Goal: Use online tool/utility: Utilize a website feature to perform a specific function

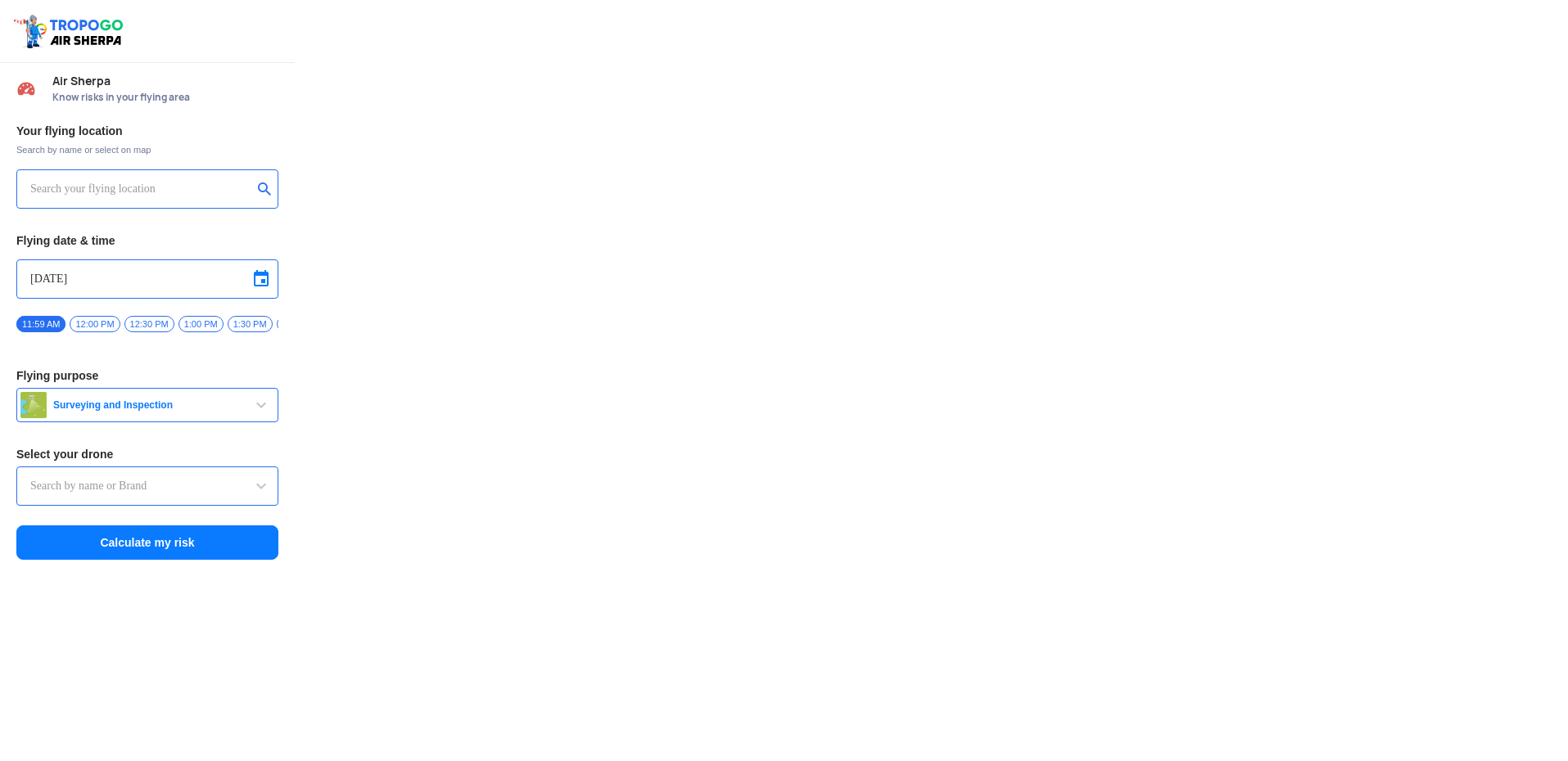
type input "Switch UAV"
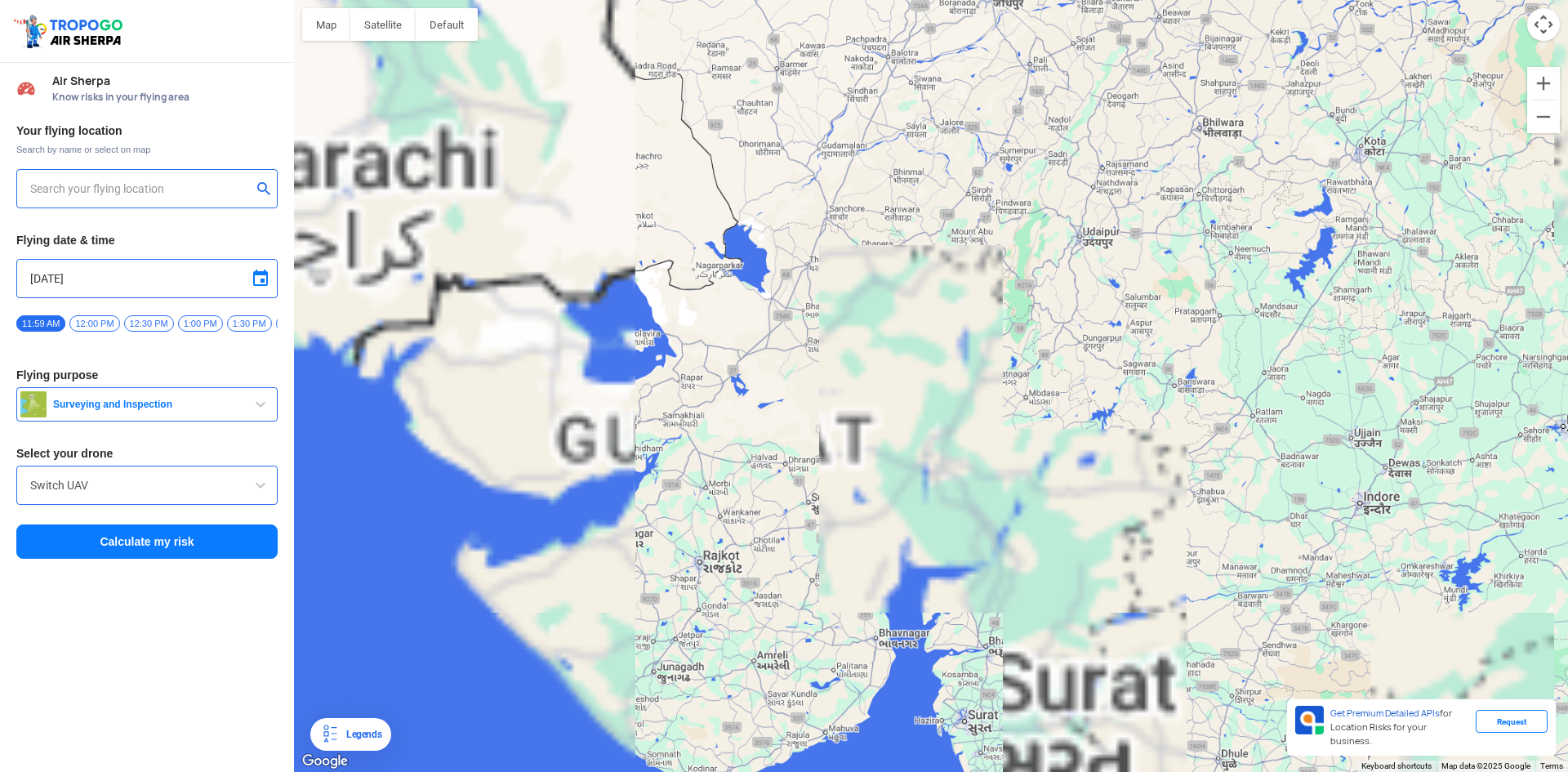
drag, startPoint x: 561, startPoint y: 427, endPoint x: 960, endPoint y: 383, distance: 401.4
click at [960, 383] on div at bounding box center [932, 386] width 1274 height 772
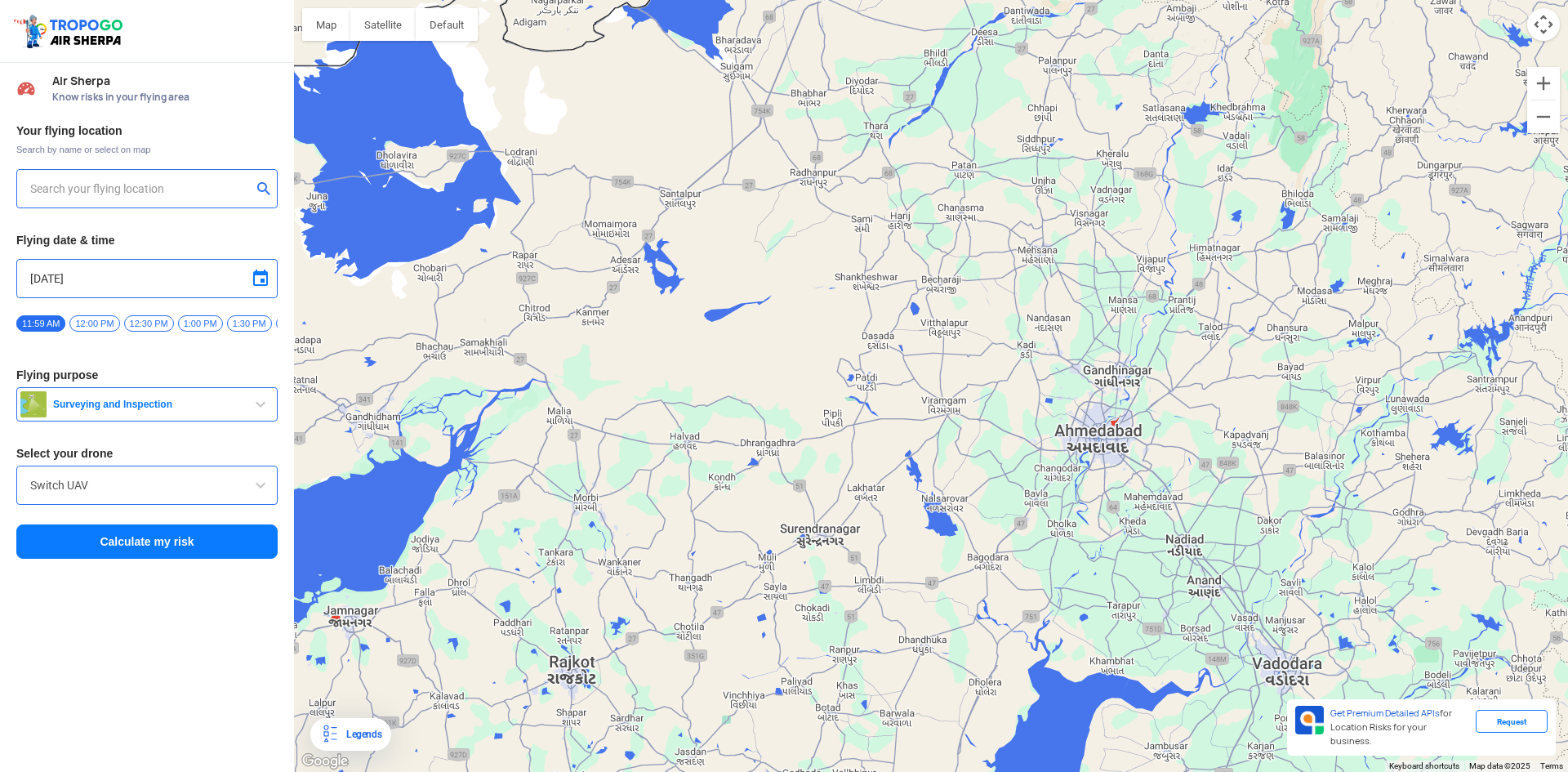
drag, startPoint x: 1035, startPoint y: 368, endPoint x: 811, endPoint y: 368, distance: 224.0
click at [811, 368] on div at bounding box center [932, 386] width 1274 height 772
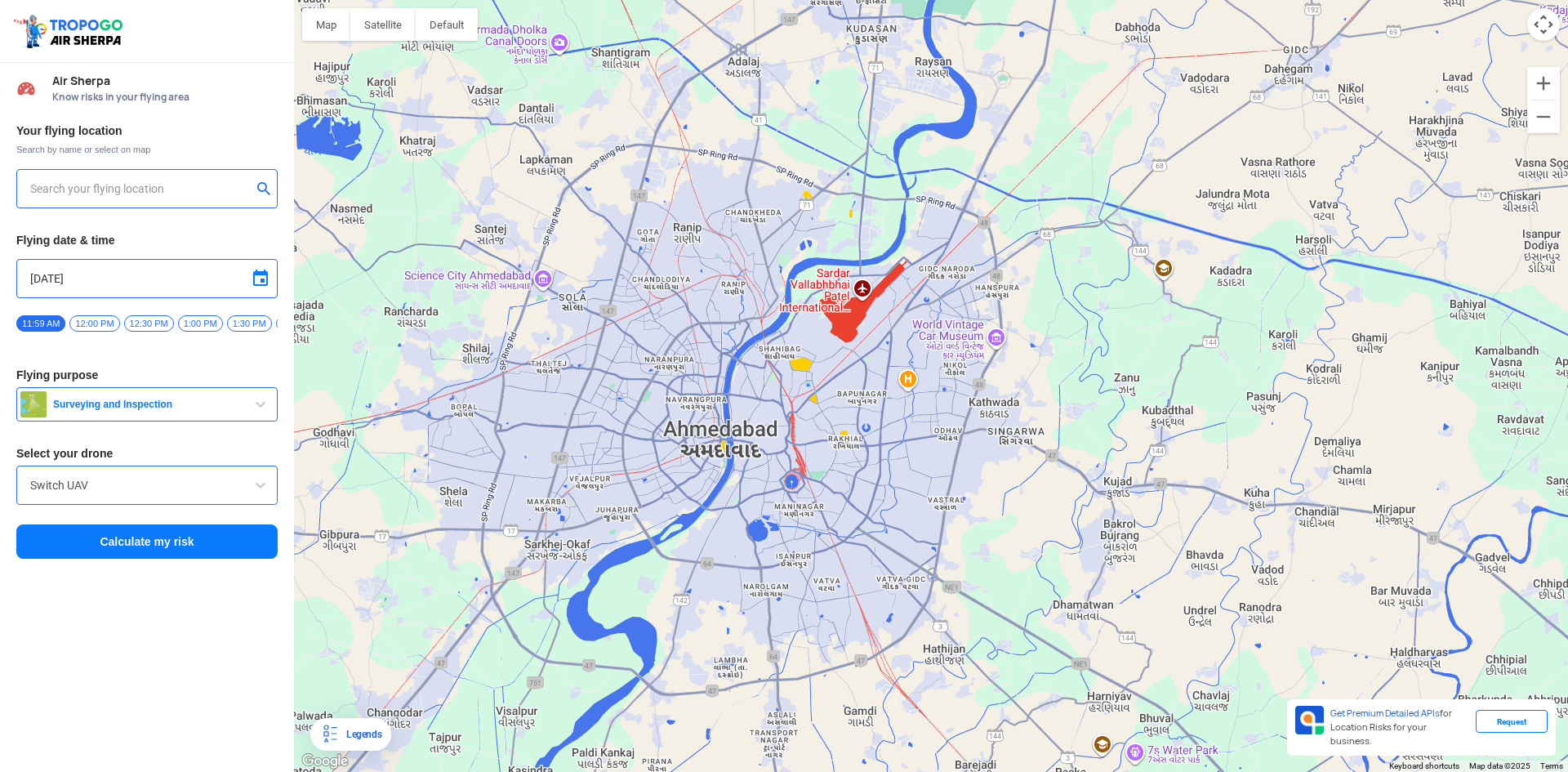
drag, startPoint x: 718, startPoint y: 396, endPoint x: 783, endPoint y: 389, distance: 65.4
click at [783, 389] on div at bounding box center [932, 386] width 1274 height 772
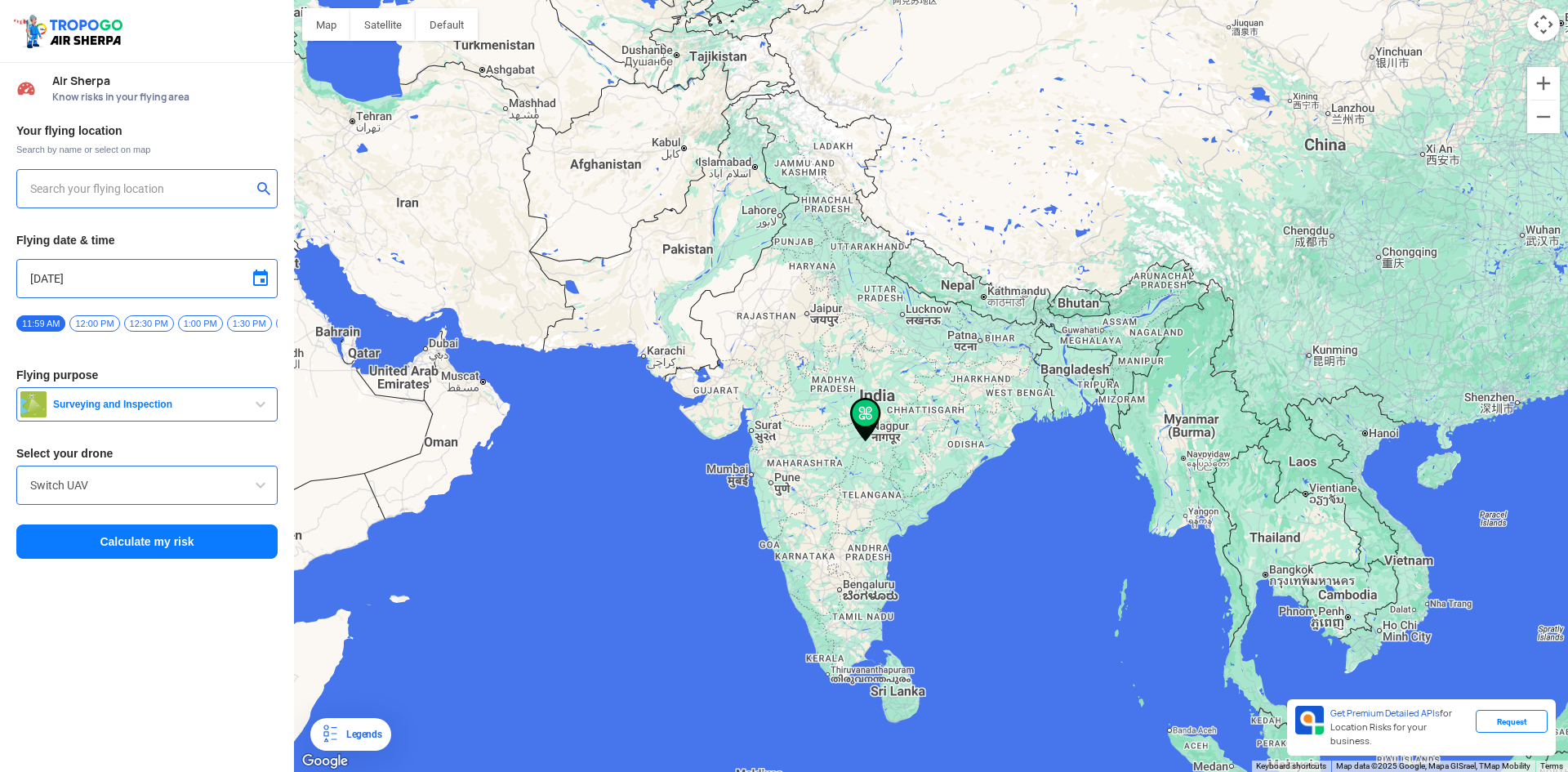
type input "[STREET_ADDRESS]"
click at [172, 188] on input "[STREET_ADDRESS]" at bounding box center [141, 189] width 222 height 20
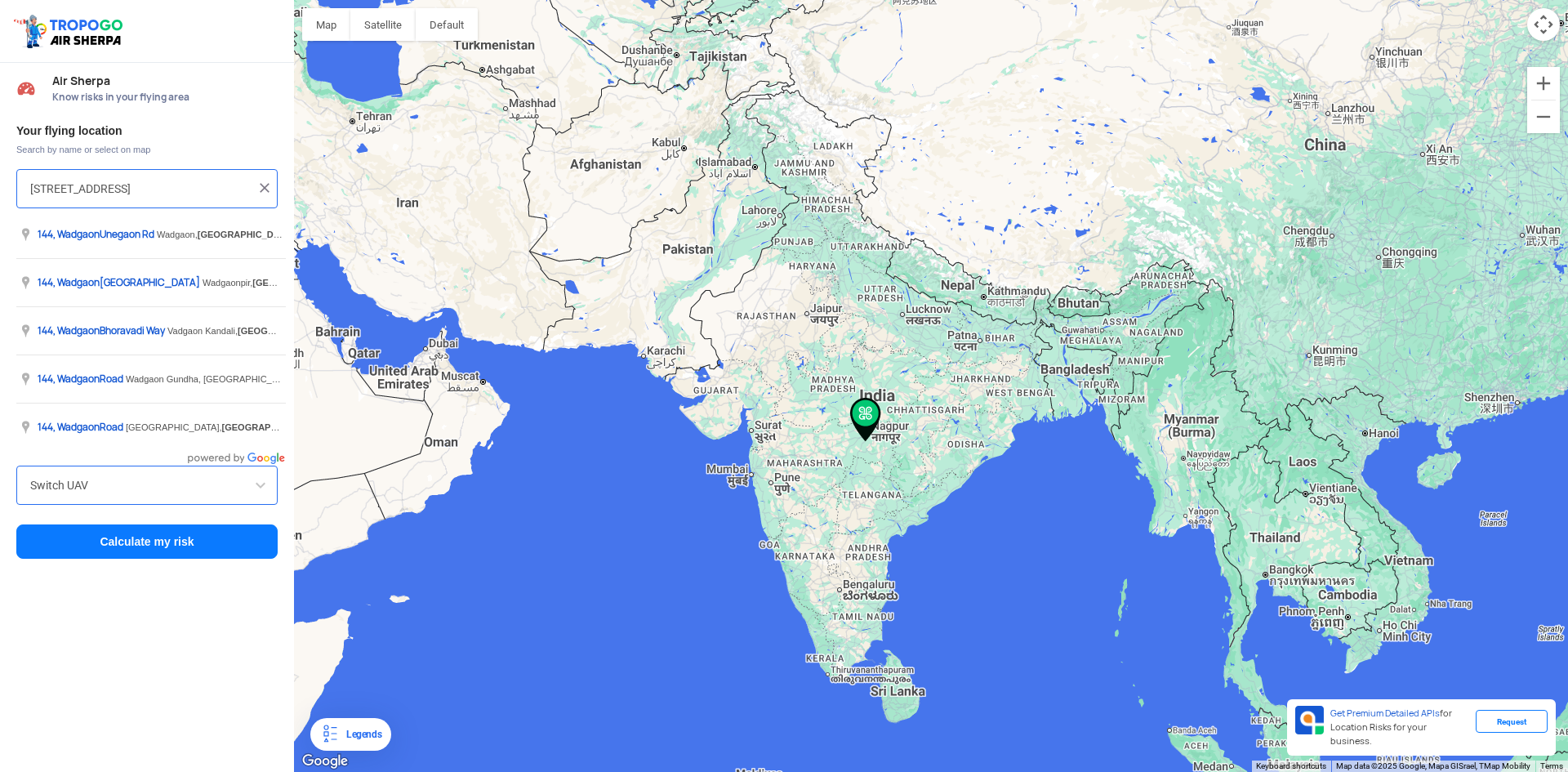
click at [258, 188] on img at bounding box center [264, 188] width 16 height 16
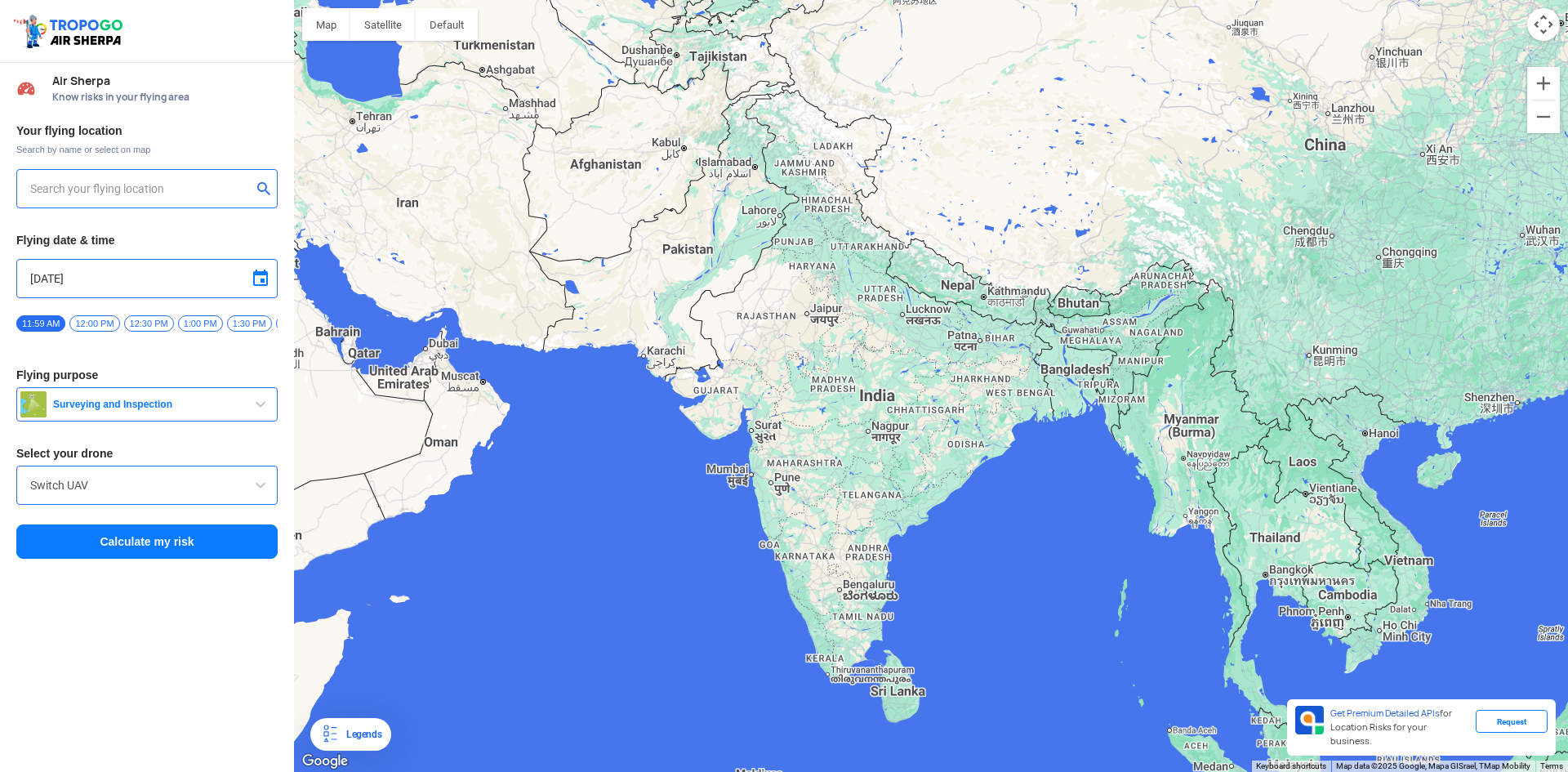
click at [142, 181] on input "text" at bounding box center [141, 189] width 222 height 20
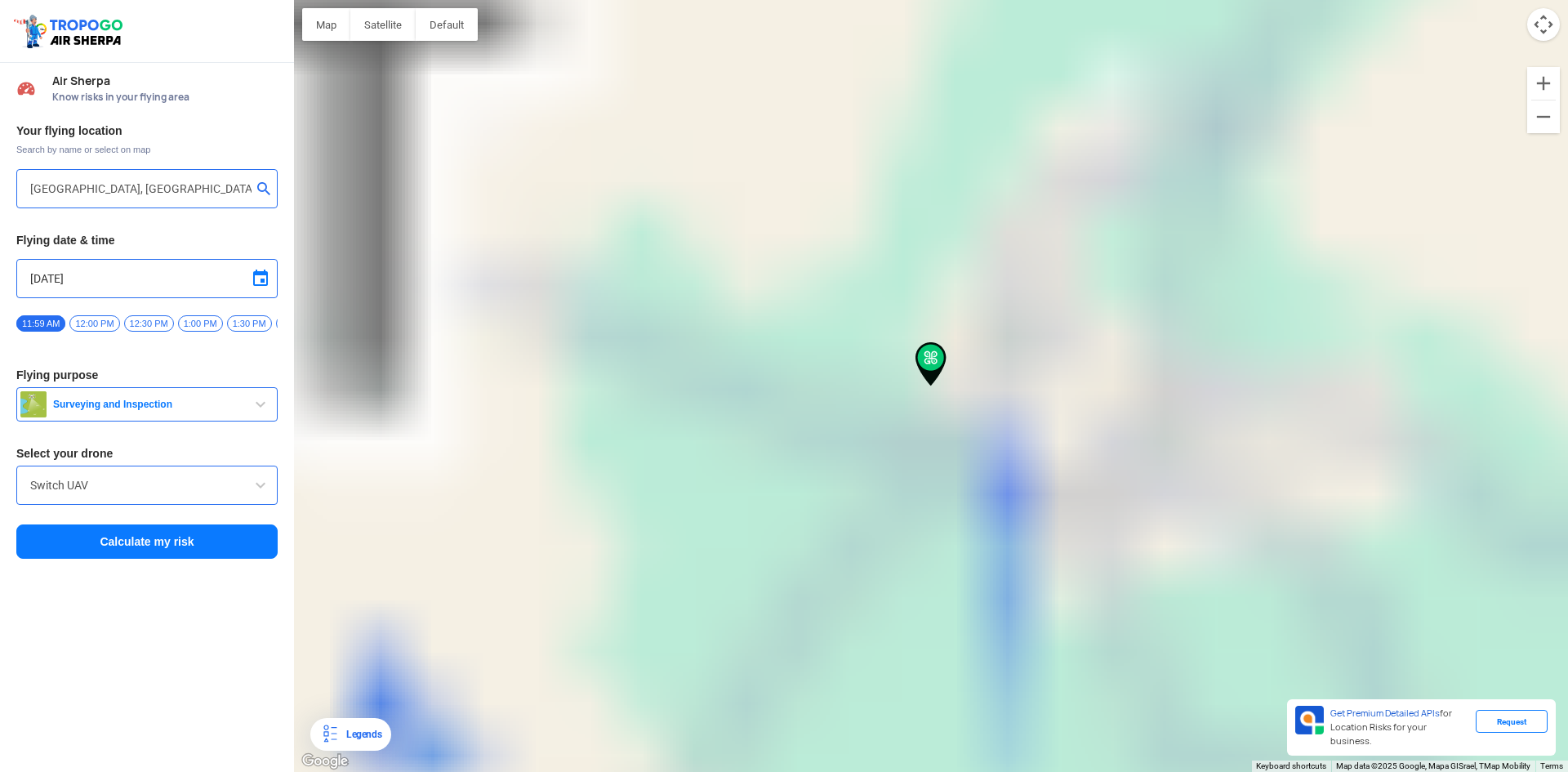
type input "Sneha Group of Companies, Aaryan [PERSON_NAME], [GEOGRAPHIC_DATA], [GEOGRAPHIC_…"
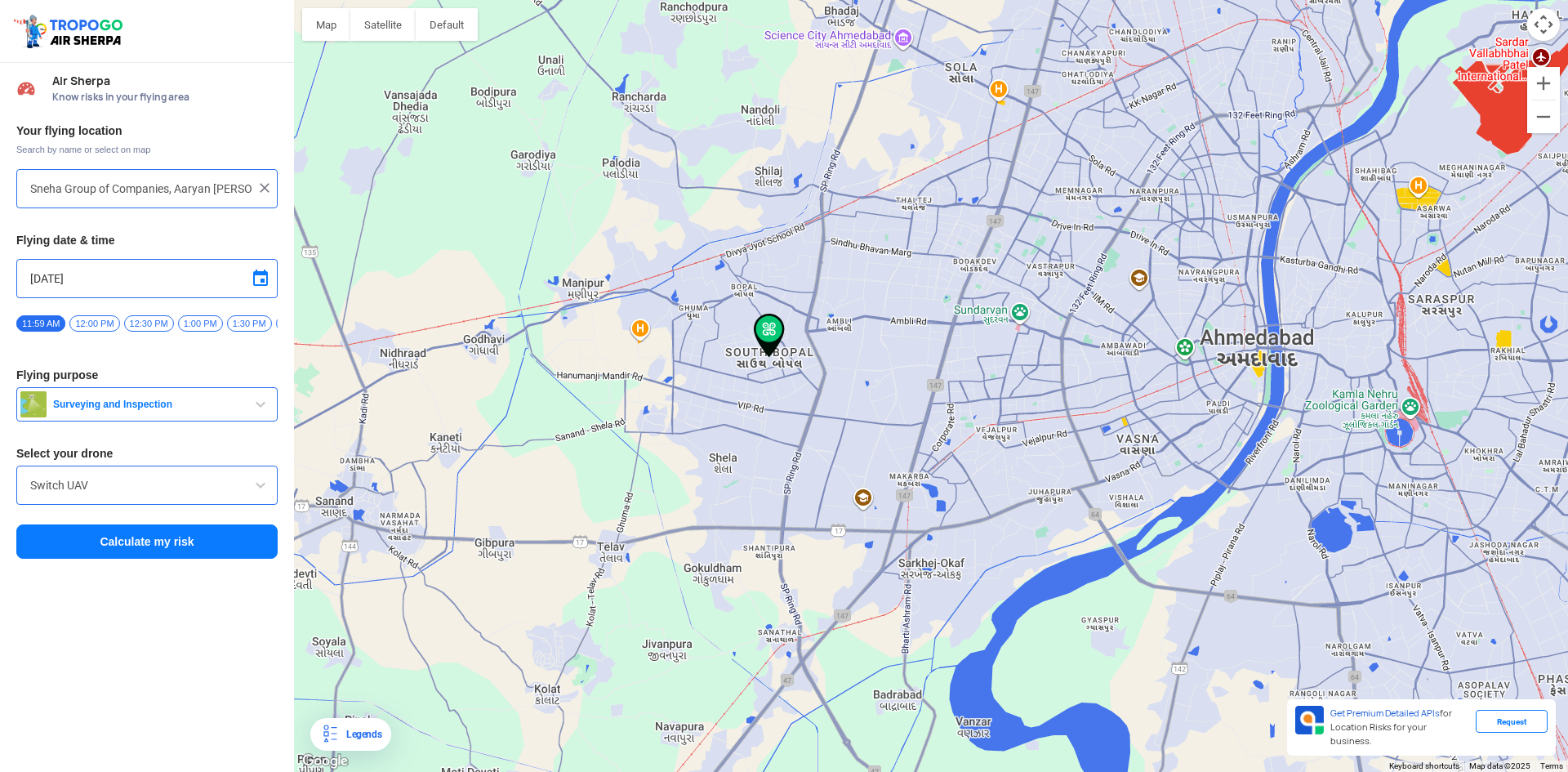
drag, startPoint x: 925, startPoint y: 391, endPoint x: 828, endPoint y: 533, distance: 172.0
click at [828, 533] on div at bounding box center [932, 386] width 1274 height 772
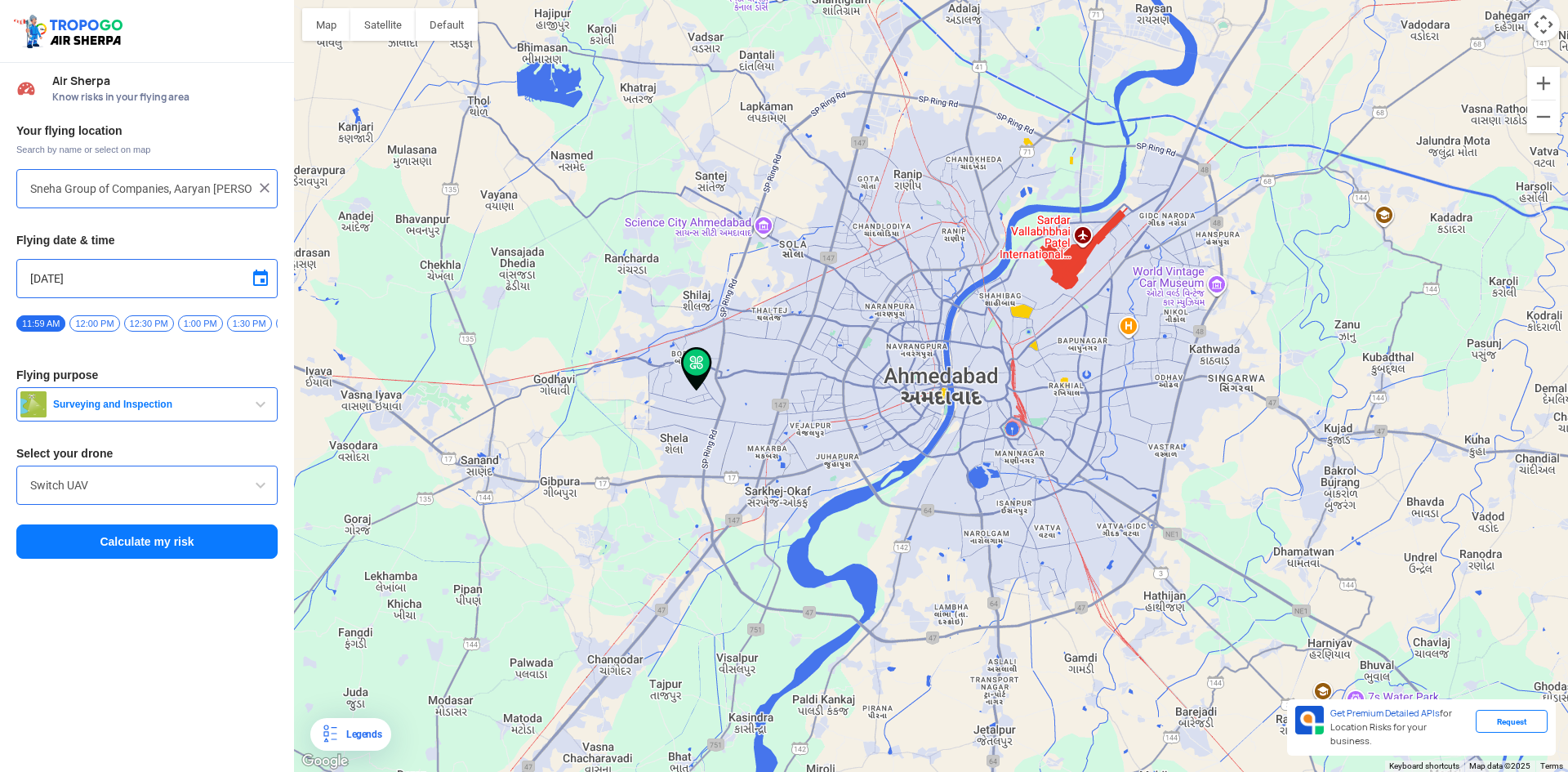
click at [188, 482] on input "Switch UAV" at bounding box center [147, 485] width 234 height 20
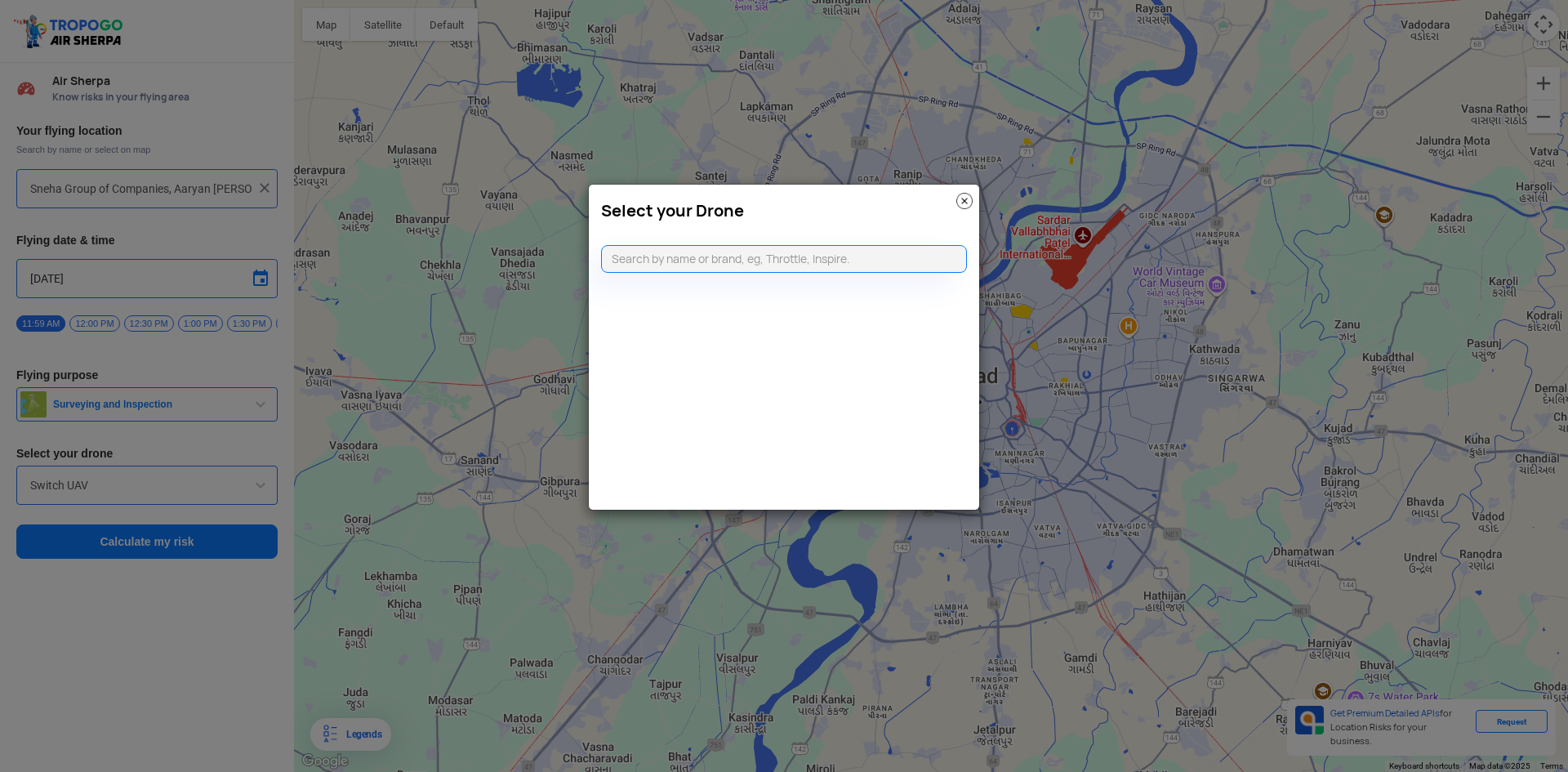
click at [966, 206] on img at bounding box center [964, 201] width 16 height 16
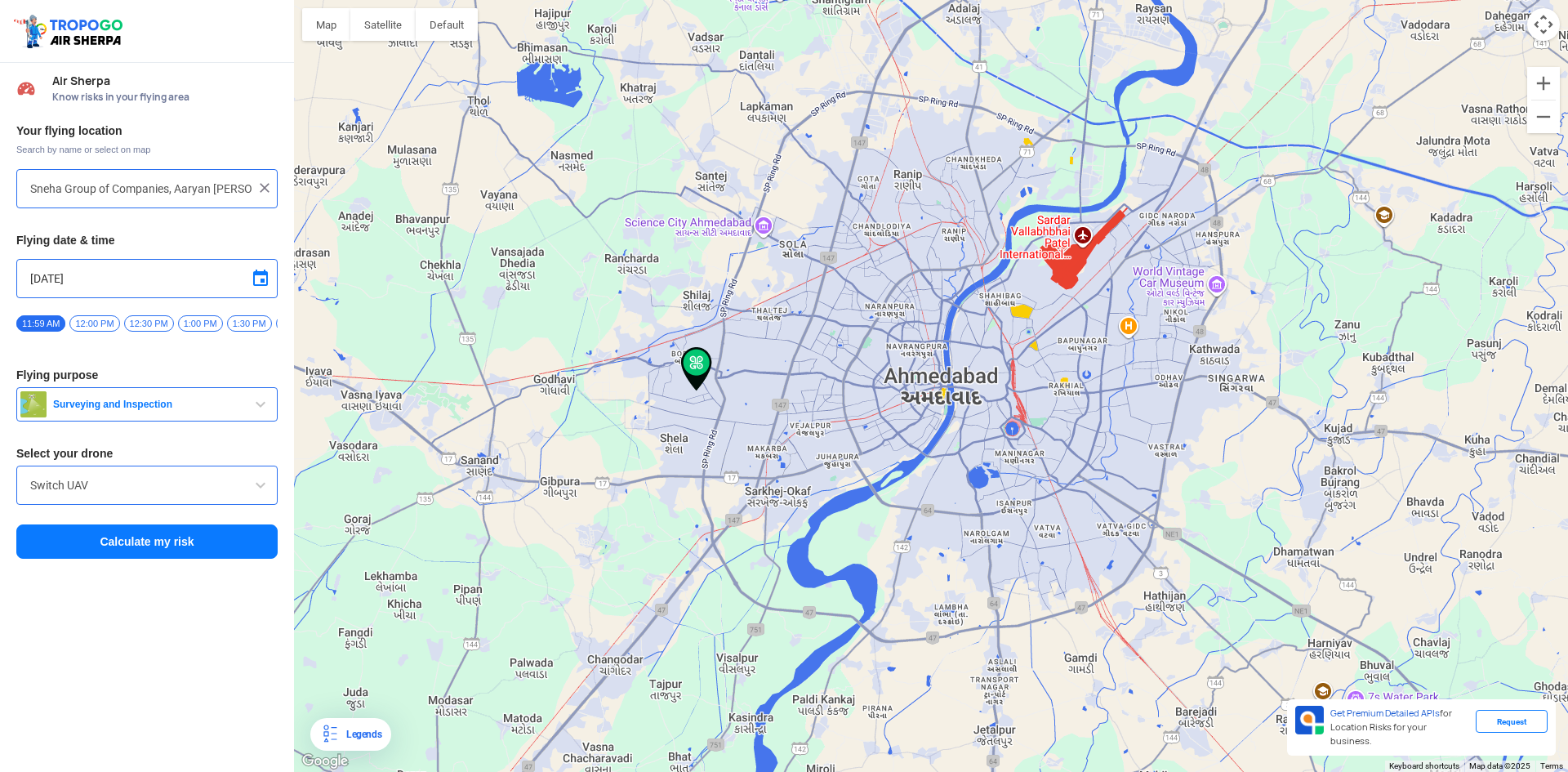
click at [267, 493] on span at bounding box center [260, 485] width 20 height 20
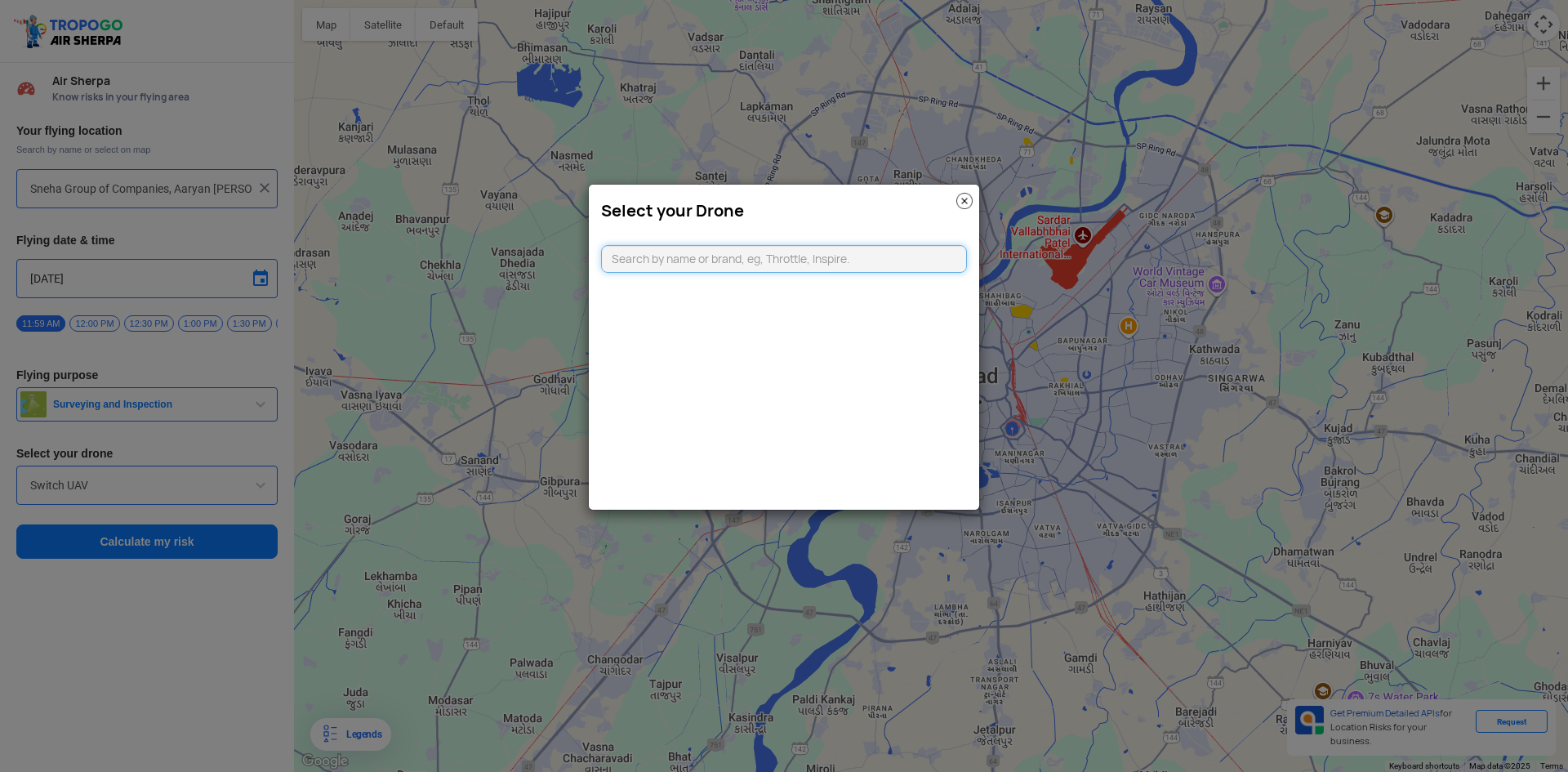
click at [670, 267] on input "text" at bounding box center [784, 259] width 365 height 27
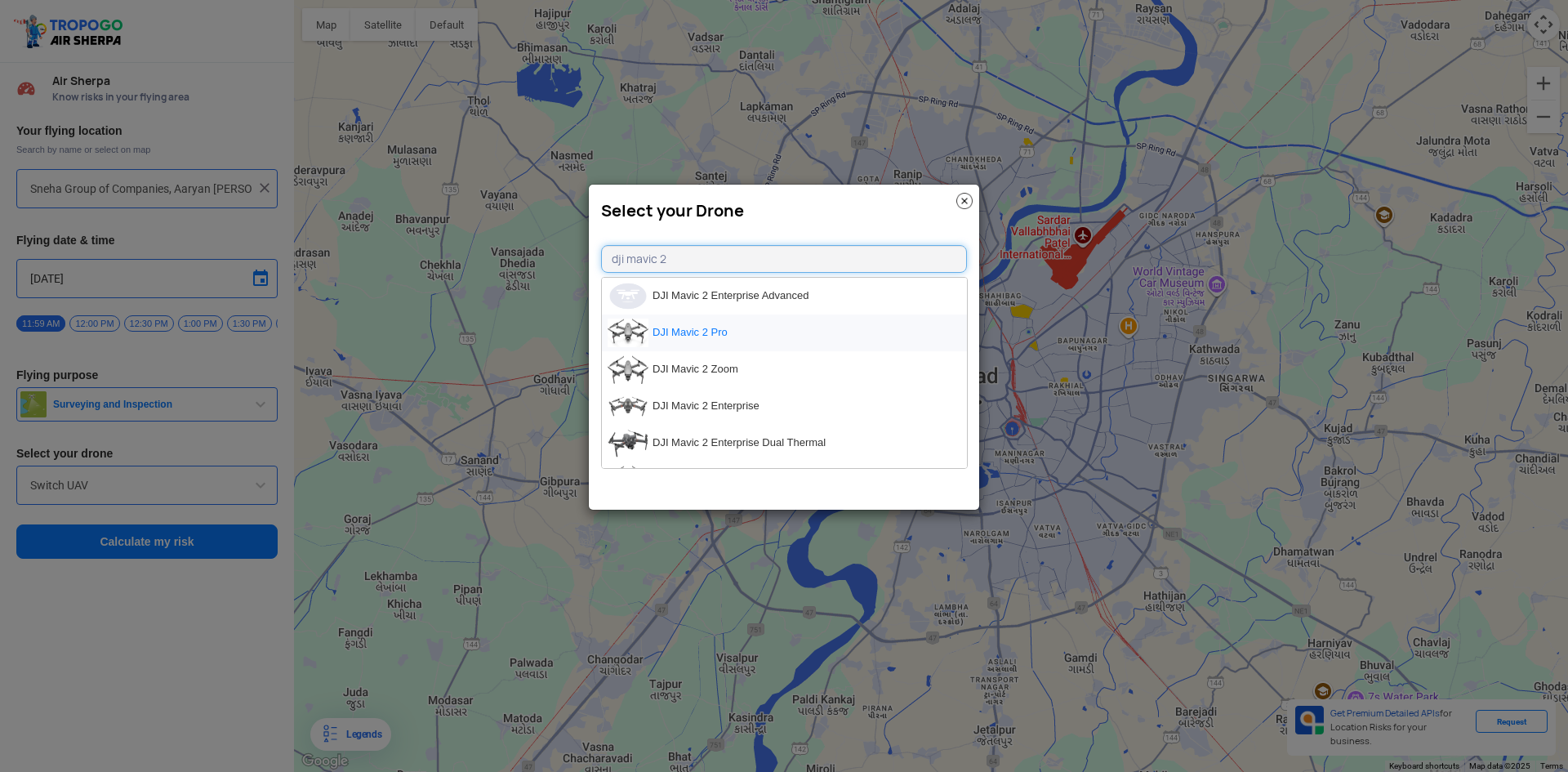
type input "dji mavic 2"
click at [722, 330] on li "DJI Mavic 2 Pro" at bounding box center [785, 332] width 365 height 37
type input "DJI Mavic 2 Pro"
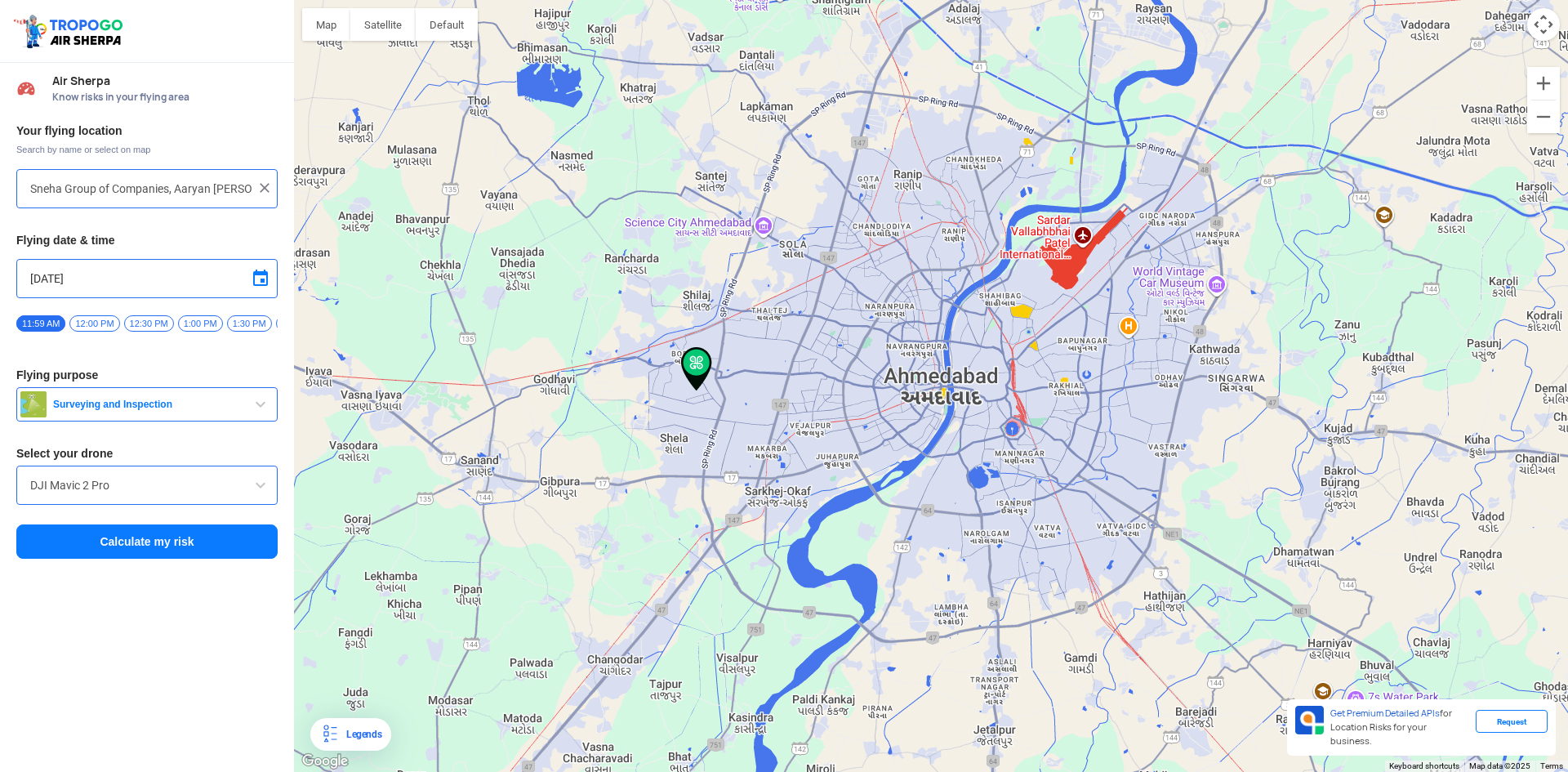
click at [226, 540] on button "Calculate my risk" at bounding box center [147, 542] width 261 height 34
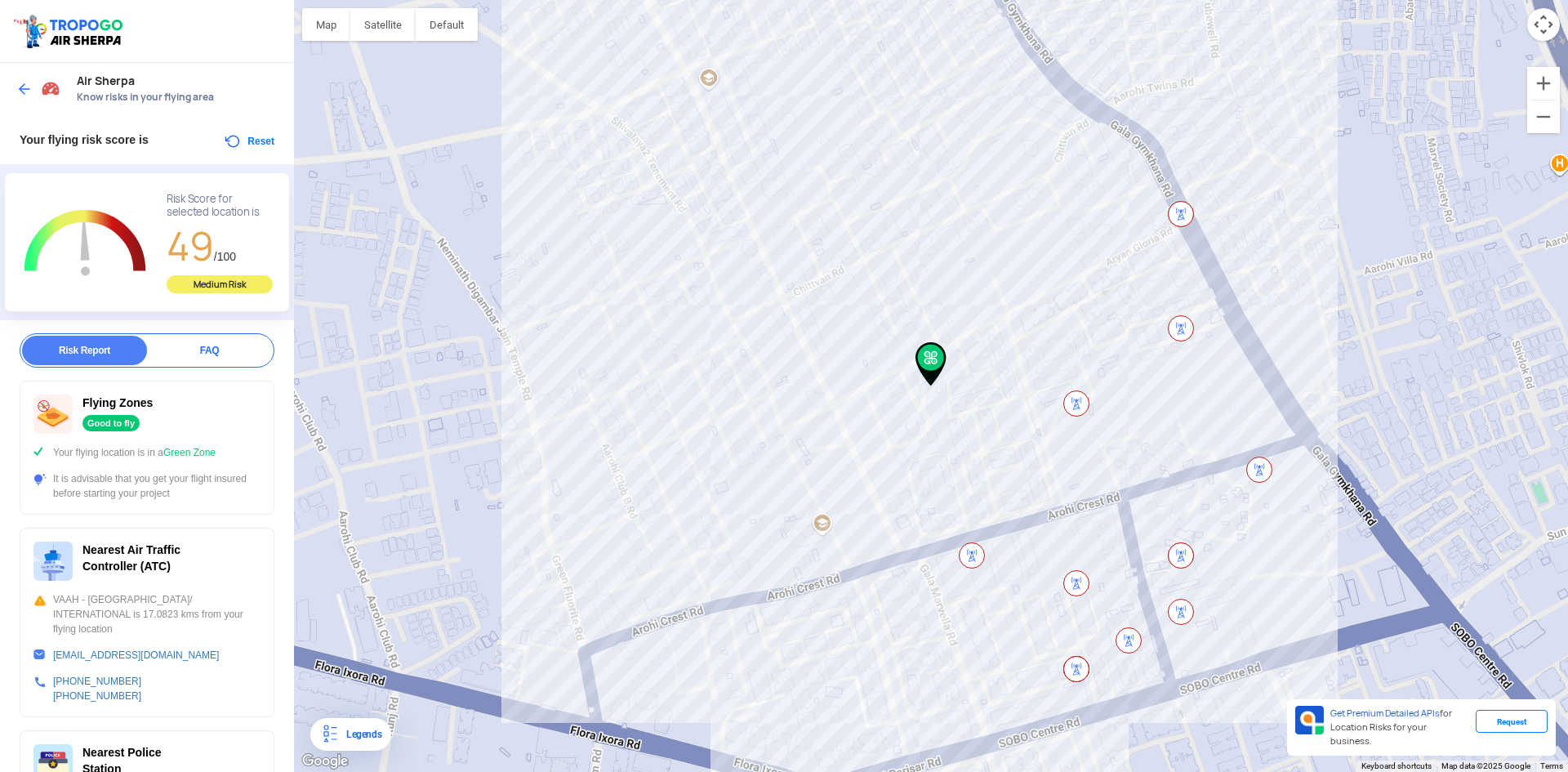
click at [18, 79] on div at bounding box center [40, 88] width 48 height 29
click at [17, 91] on img at bounding box center [24, 88] width 16 height 16
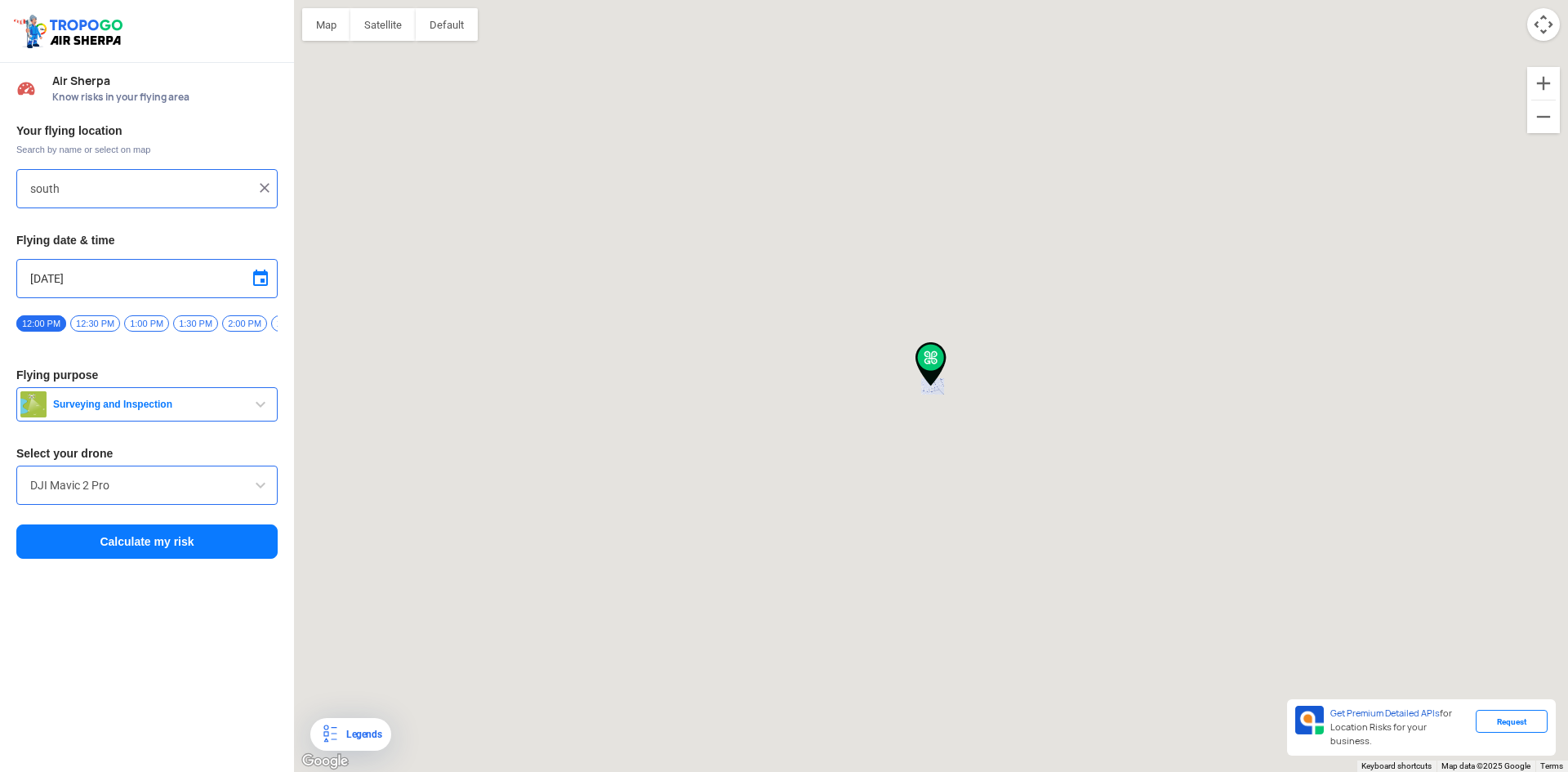
type input "Sneha Group of Companies, Aaryan [PERSON_NAME], [GEOGRAPHIC_DATA], [GEOGRAPHIC_…"
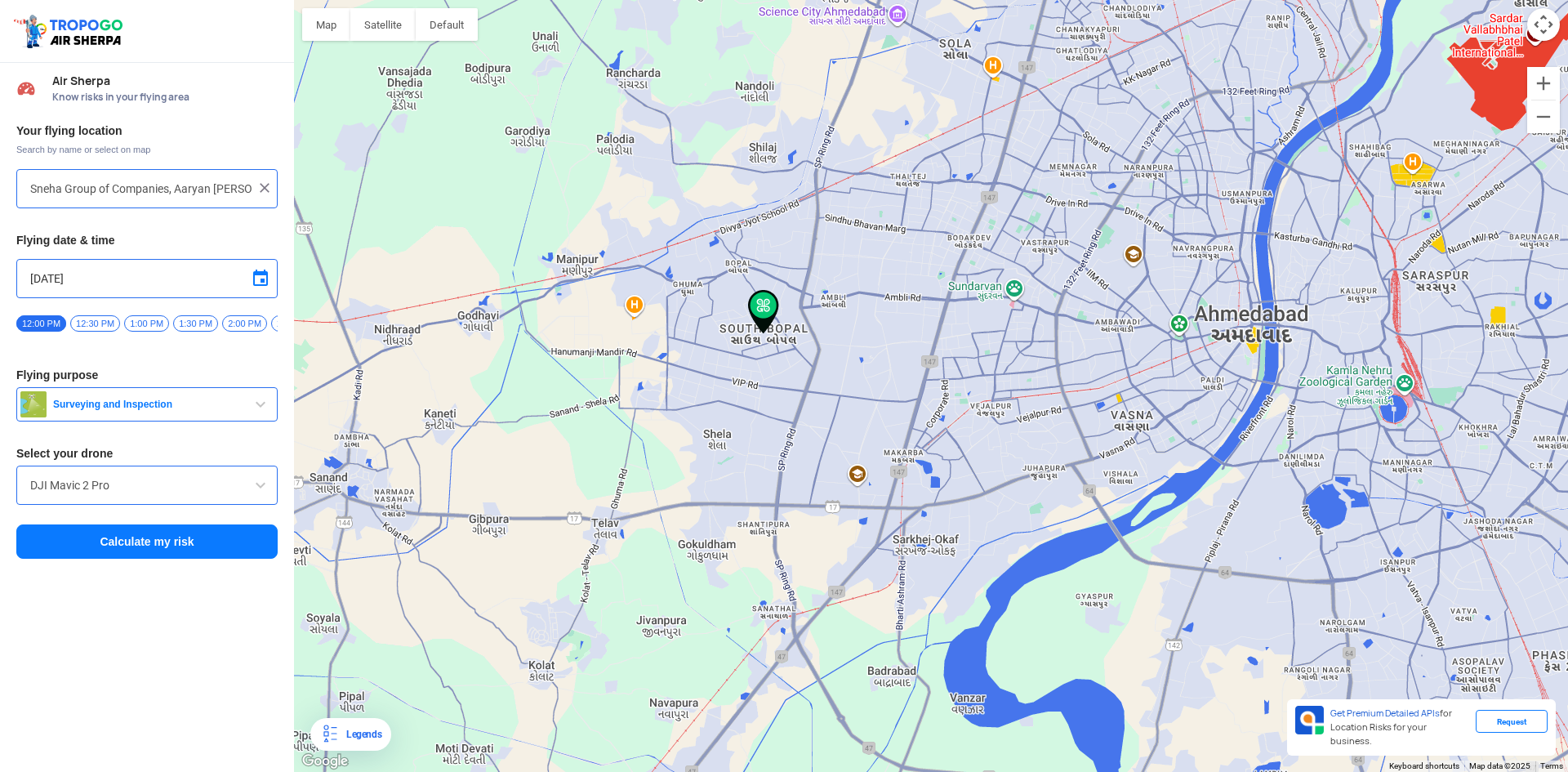
drag, startPoint x: 757, startPoint y: 351, endPoint x: 798, endPoint y: 397, distance: 61.6
click at [798, 397] on div at bounding box center [932, 386] width 1274 height 772
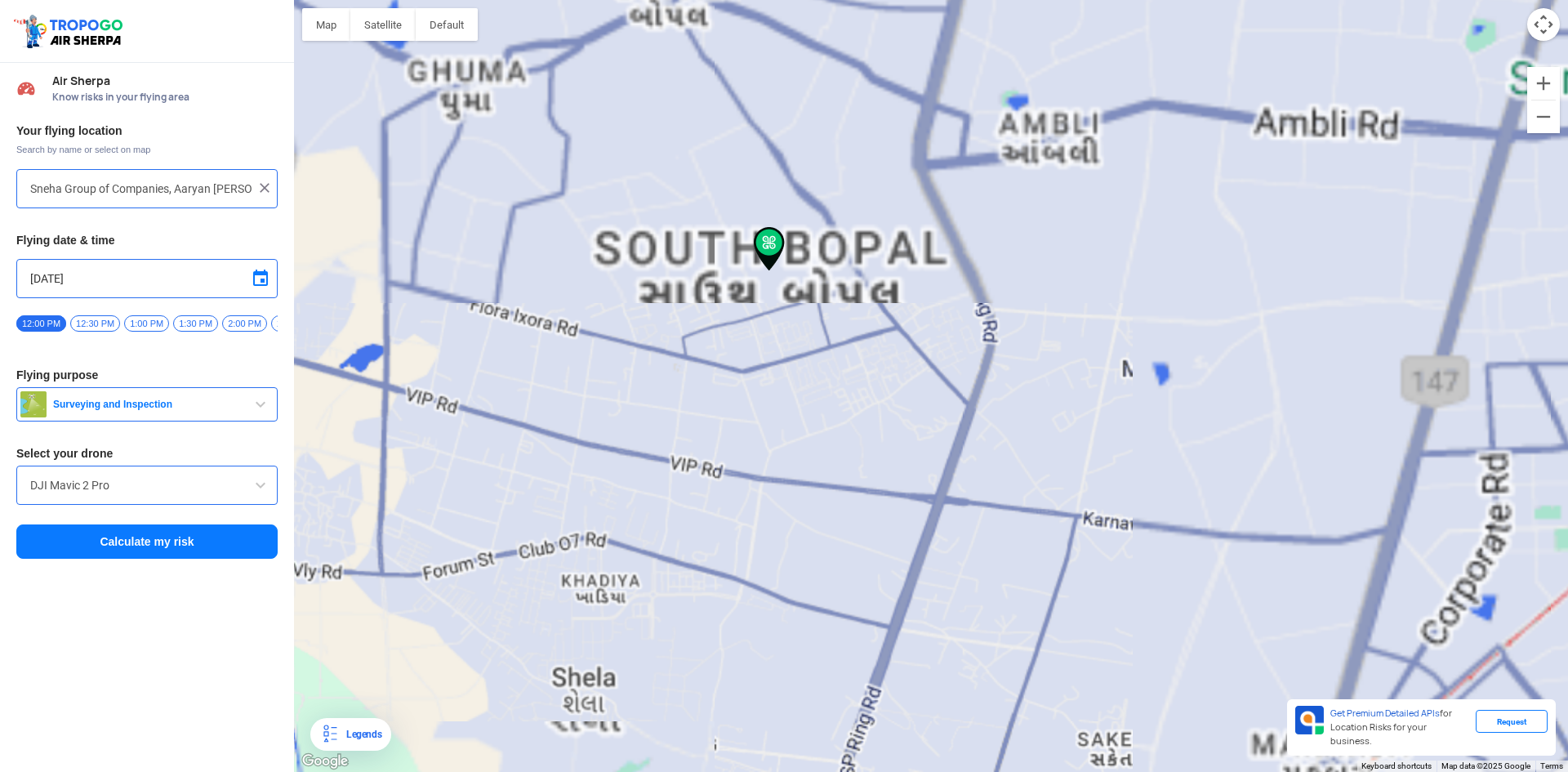
drag, startPoint x: 774, startPoint y: 370, endPoint x: 776, endPoint y: 471, distance: 101.0
click at [776, 471] on div at bounding box center [932, 386] width 1274 height 772
